Goal: Information Seeking & Learning: Check status

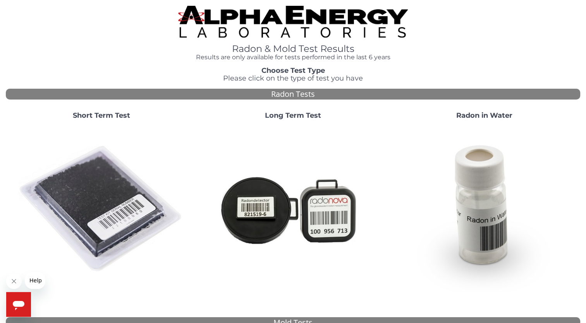
drag, startPoint x: 97, startPoint y: 168, endPoint x: 96, endPoint y: 164, distance: 3.9
click at [97, 168] on img at bounding box center [101, 209] width 167 height 167
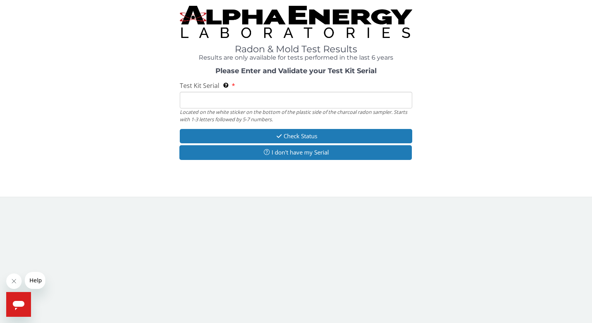
click at [194, 106] on input "Test Kit Serial Located on the white sticker on the bottom of the plastic side …" at bounding box center [296, 100] width 232 height 17
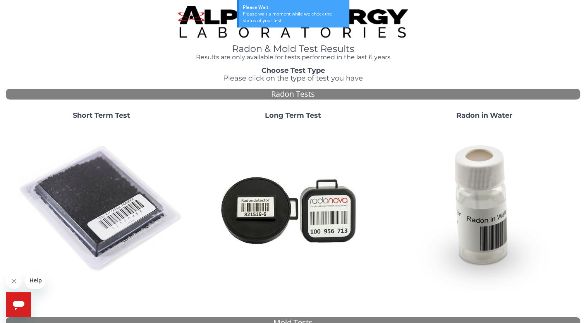
click at [100, 165] on img at bounding box center [101, 209] width 167 height 167
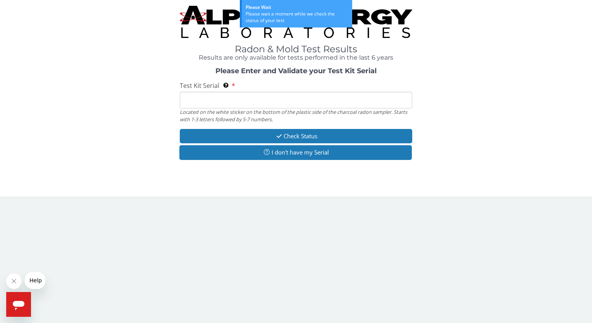
click at [262, 100] on input "Test Kit Serial Located on the white sticker on the bottom of the plastic side …" at bounding box center [296, 100] width 232 height 17
paste input "FE448223"
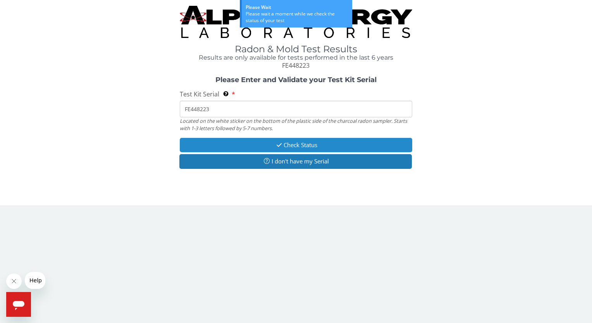
type input "FE448223"
click at [252, 144] on button "Check Status" at bounding box center [296, 145] width 232 height 14
